Goal: Transaction & Acquisition: Purchase product/service

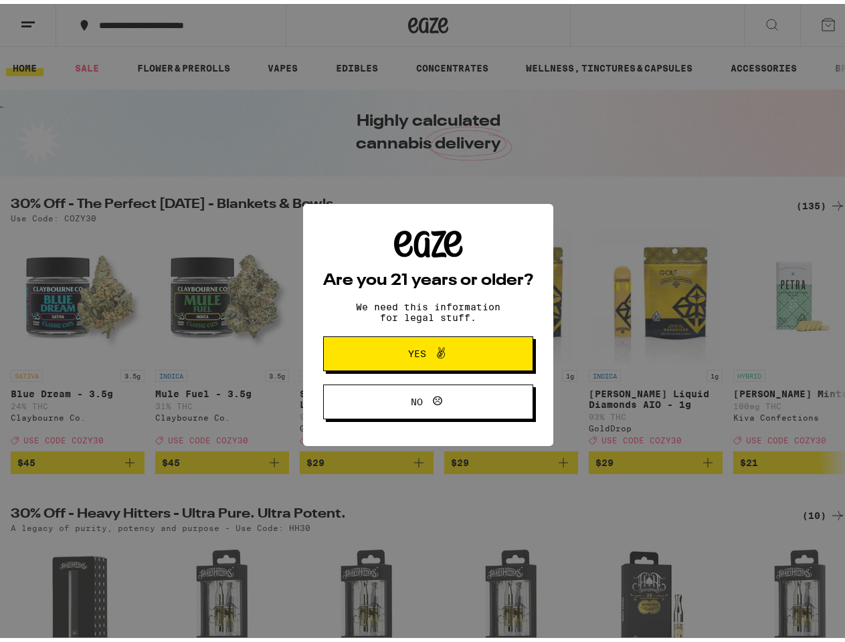
click at [422, 321] on div "Are you 21 years or older? We need this information for legal stuff. Yes No" at bounding box center [428, 321] width 210 height 189
click at [426, 352] on span at bounding box center [437, 349] width 23 height 17
